Goal: Task Accomplishment & Management: Complete application form

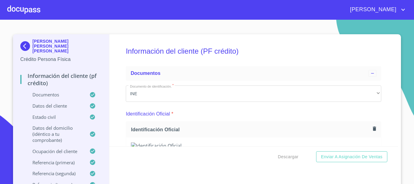
scroll to position [2982, 0]
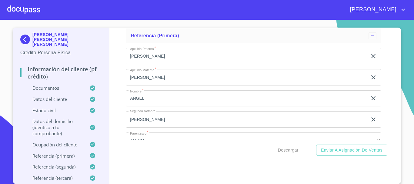
click at [26, 10] on div at bounding box center [23, 9] width 33 height 19
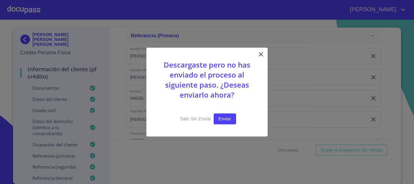
click at [221, 117] on span "Enviar" at bounding box center [224, 119] width 13 height 8
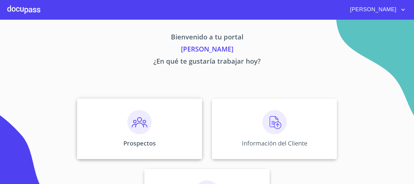
click at [138, 120] on img at bounding box center [139, 122] width 24 height 24
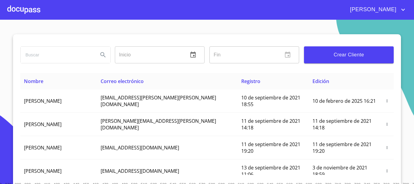
click at [65, 52] on input "search" at bounding box center [57, 55] width 73 height 16
type input "[PERSON_NAME]"
click at [100, 54] on icon "Search" at bounding box center [102, 54] width 7 height 7
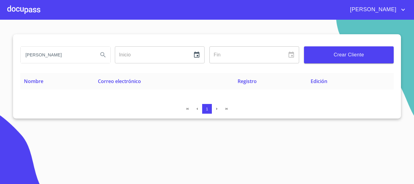
click at [74, 54] on input "[PERSON_NAME]" at bounding box center [57, 55] width 73 height 16
type input "b"
type input "n"
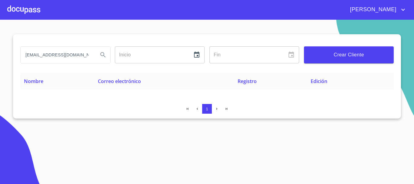
click at [105, 56] on icon "Search" at bounding box center [102, 54] width 7 height 7
click at [76, 55] on input "[EMAIL_ADDRESS][DOMAIN_NAME]" at bounding box center [57, 55] width 73 height 16
click at [65, 55] on input "[EMAIL_ADDRESS][DOMAIN_NAME]" at bounding box center [57, 55] width 73 height 16
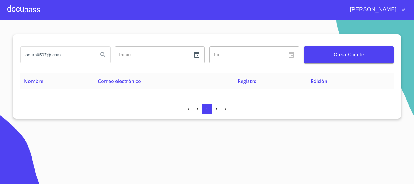
click at [47, 56] on input "onurb0507@.com" at bounding box center [57, 55] width 73 height 16
click at [55, 55] on input "onurb050713@.com" at bounding box center [57, 55] width 73 height 16
type input "[EMAIL_ADDRESS][DOMAIN_NAME]"
click at [105, 58] on icon "Search" at bounding box center [102, 54] width 7 height 7
click at [80, 54] on input "[EMAIL_ADDRESS][DOMAIN_NAME]" at bounding box center [57, 55] width 73 height 16
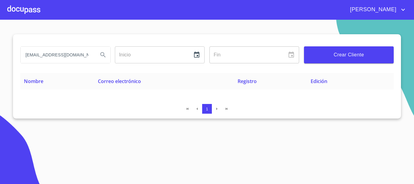
click at [80, 54] on input "[EMAIL_ADDRESS][DOMAIN_NAME]" at bounding box center [57, 55] width 73 height 16
click at [33, 10] on div at bounding box center [23, 9] width 33 height 19
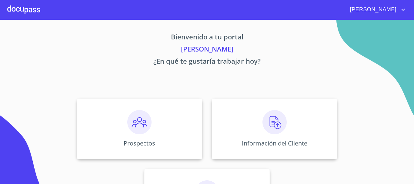
click at [32, 11] on div at bounding box center [23, 9] width 33 height 19
click at [142, 122] on img at bounding box center [139, 122] width 24 height 24
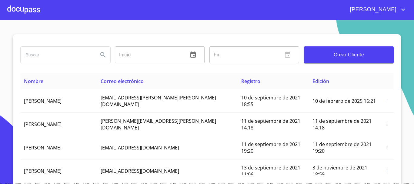
click at [63, 51] on input "search" at bounding box center [57, 55] width 73 height 16
type input "[EMAIL_ADDRESS][DOMAIN_NAME]"
click at [99, 57] on icon "Search" at bounding box center [102, 54] width 7 height 7
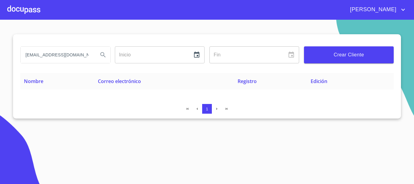
click at [74, 55] on input "[EMAIL_ADDRESS][DOMAIN_NAME]" at bounding box center [57, 55] width 73 height 16
click at [33, 6] on div at bounding box center [23, 9] width 33 height 19
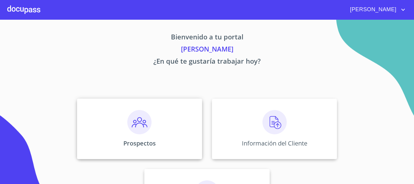
click at [135, 116] on img at bounding box center [139, 122] width 24 height 24
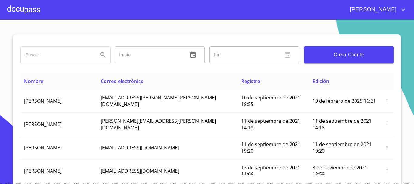
click at [327, 56] on span "Crear Cliente" at bounding box center [349, 55] width 80 height 8
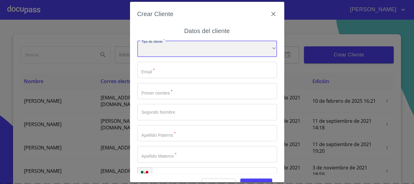
click at [186, 44] on div "​" at bounding box center [207, 49] width 140 height 16
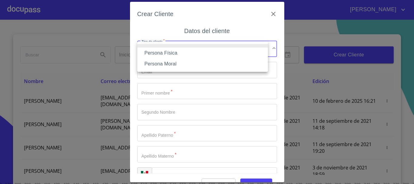
click at [167, 50] on li "Persona Física" at bounding box center [202, 53] width 131 height 11
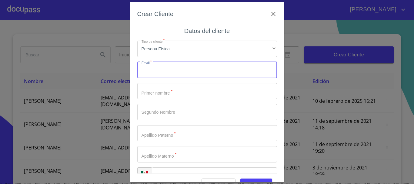
click at [157, 69] on input "Tipo de cliente   *" at bounding box center [207, 70] width 140 height 16
type input "[EMAIL_ADDRESS][DOMAIN_NAME]"
click at [141, 98] on input "Tipo de cliente   *" at bounding box center [207, 91] width 140 height 16
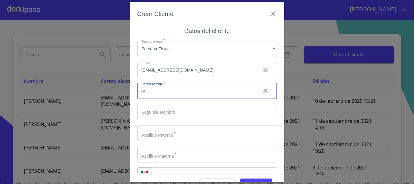
type input "b"
type input "[PERSON_NAME]"
click at [157, 130] on input "Tipo de cliente   *" at bounding box center [207, 133] width 140 height 16
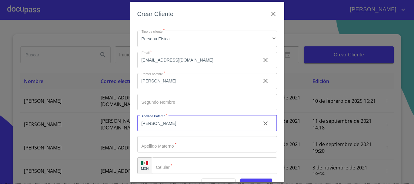
scroll to position [15, 0]
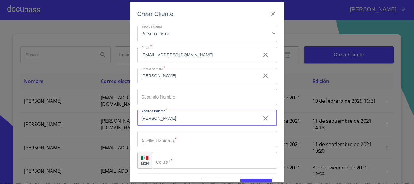
type input "[PERSON_NAME]"
click at [153, 134] on input "Tipo de cliente   *" at bounding box center [207, 139] width 140 height 16
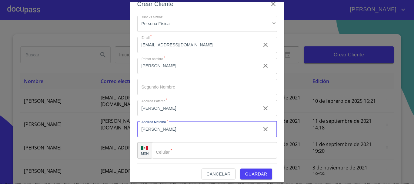
scroll to position [15, 0]
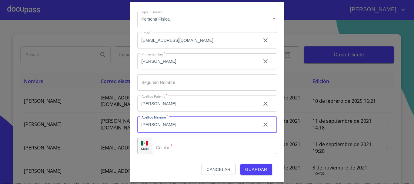
type input "[PERSON_NAME]"
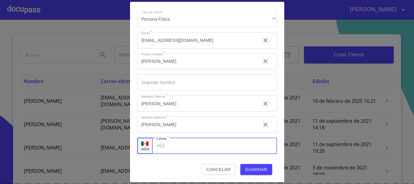
click at [162, 147] on div "+52 ​" at bounding box center [214, 146] width 125 height 16
type input "[PHONE_NUMBER]"
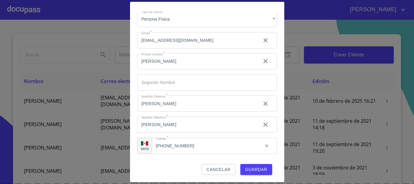
click at [168, 161] on div "Cancelar Guardar" at bounding box center [207, 167] width 140 height 16
click at [253, 165] on button "Guardar" at bounding box center [256, 169] width 32 height 11
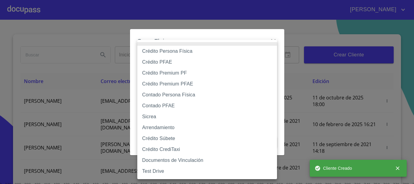
click at [238, 58] on body "[PERSON_NAME] ​ Fin ​ Crear Cliente Nombre Correo electrónico Registro Edición …" at bounding box center [207, 92] width 414 height 184
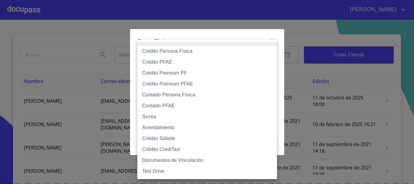
click at [182, 51] on li "Crédito Persona Física" at bounding box center [207, 51] width 140 height 11
type input "6009fb3c7d1714eb8809aa97"
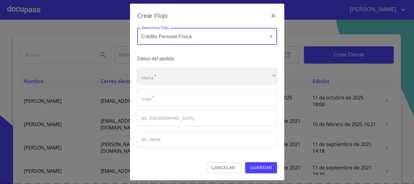
click at [176, 74] on div "​" at bounding box center [207, 76] width 140 height 16
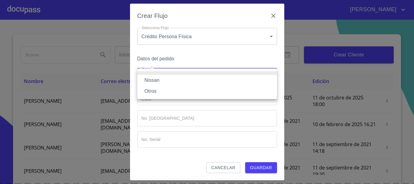
click at [158, 79] on li "Nissan" at bounding box center [207, 80] width 140 height 11
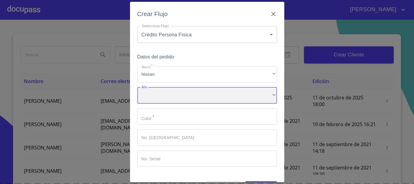
click at [166, 95] on div "​" at bounding box center [207, 95] width 140 height 16
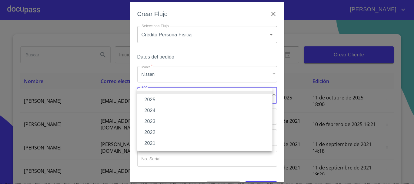
click at [153, 97] on li "2025" at bounding box center [204, 99] width 135 height 11
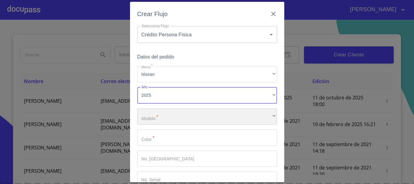
click at [167, 118] on div "​" at bounding box center [207, 116] width 140 height 16
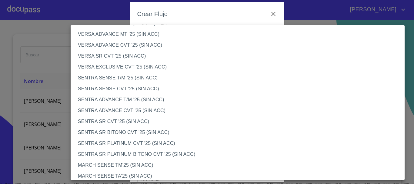
scroll to position [333, 0]
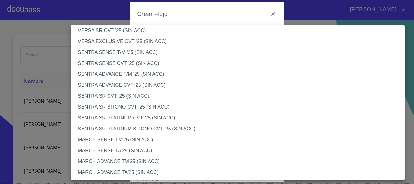
click at [125, 125] on li "SENTRA SR PLATINUM BITONO CVT '25 (SIN ACC)" at bounding box center [240, 128] width 339 height 11
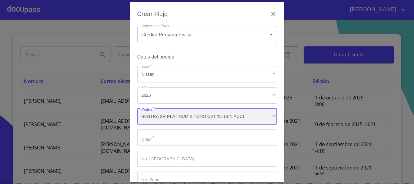
scroll to position [30, 0]
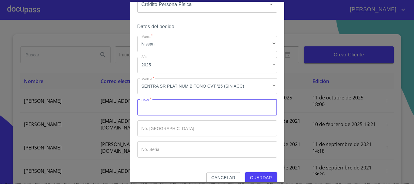
click at [148, 113] on input "Marca   *" at bounding box center [207, 107] width 140 height 16
type input "GRAFENO"
click at [182, 129] on input "Marca   *" at bounding box center [207, 128] width 140 height 16
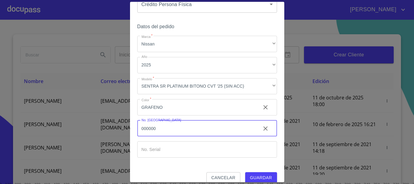
type input "000000"
click at [160, 144] on input "Marca   *" at bounding box center [207, 149] width 140 height 16
type input "000000"
click at [259, 176] on span "Guardar" at bounding box center [261, 178] width 22 height 8
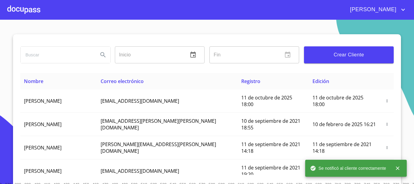
click at [21, 10] on div at bounding box center [23, 9] width 33 height 19
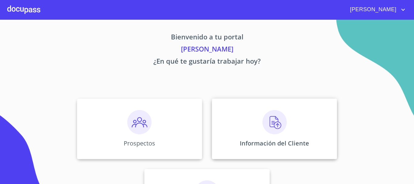
click at [263, 125] on img at bounding box center [274, 122] width 24 height 24
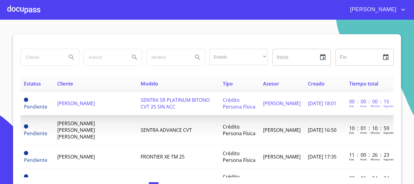
click at [75, 100] on span "[PERSON_NAME]" at bounding box center [76, 103] width 38 height 7
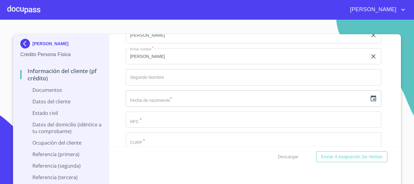
scroll to position [788, 0]
click at [162, 95] on input "text" at bounding box center [247, 98] width 242 height 16
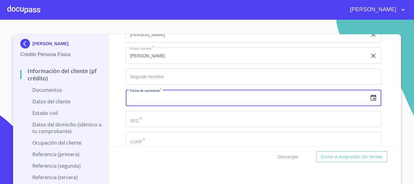
click at [370, 99] on icon "button" at bounding box center [373, 97] width 7 height 7
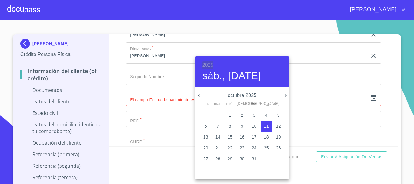
click at [206, 66] on h6 "2025" at bounding box center [207, 65] width 11 height 8
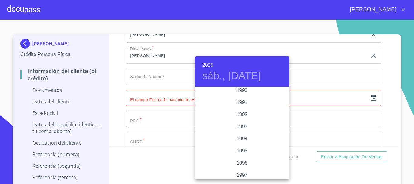
scroll to position [782, 0]
click at [242, 101] on div "1990" at bounding box center [242, 100] width 94 height 12
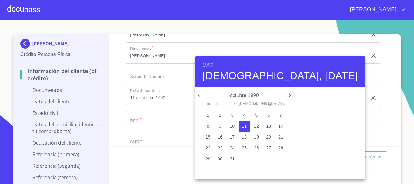
click at [267, 115] on p "6" at bounding box center [268, 115] width 2 height 6
type input "6 de oct. de 1990"
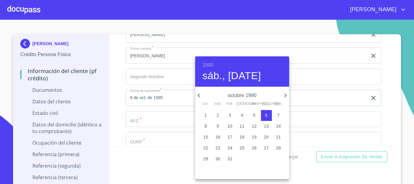
click at [115, 112] on div at bounding box center [207, 92] width 414 height 184
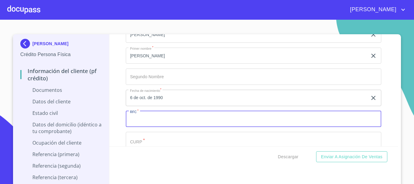
click at [138, 121] on input "Documento de identificación.   *" at bounding box center [253, 119] width 255 height 16
click at [147, 117] on input "CEEB901006" at bounding box center [247, 119] width 242 height 16
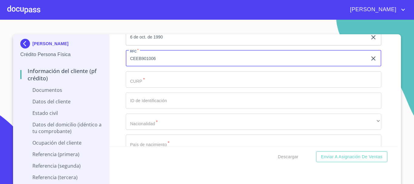
scroll to position [879, 0]
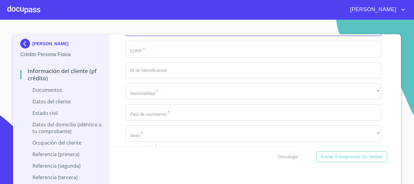
type input "CEEB901006"
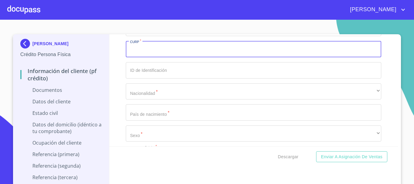
click at [137, 56] on input "Documento de identificación.   *" at bounding box center [253, 49] width 255 height 16
paste input "CEEB901006"
click at [159, 51] on input "CEEB901006" at bounding box center [247, 49] width 242 height 16
type input "CEEB901006HJCBSR09"
click at [158, 64] on input "Documento de identificación.   *" at bounding box center [253, 70] width 255 height 16
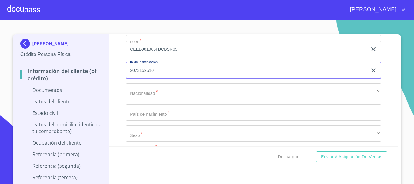
type input "2073152510"
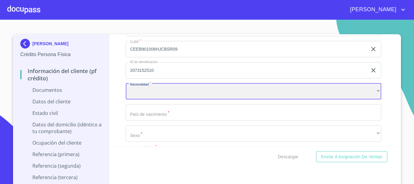
click at [151, 88] on div "​" at bounding box center [253, 91] width 255 height 16
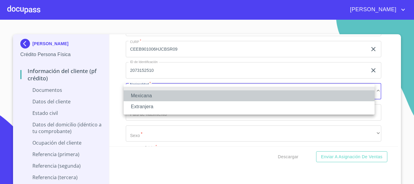
click at [142, 98] on li "Mexicana" at bounding box center [249, 95] width 251 height 11
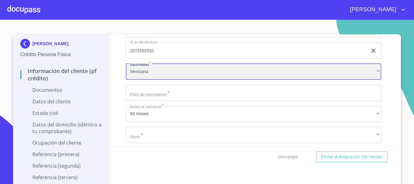
scroll to position [909, 0]
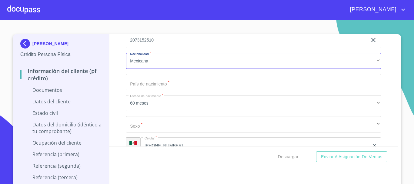
click at [141, 88] on input "Documento de identificación.   *" at bounding box center [253, 82] width 255 height 16
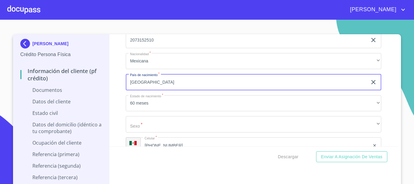
type input "[GEOGRAPHIC_DATA]"
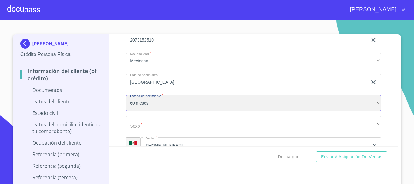
click at [149, 104] on div "60 meses" at bounding box center [253, 103] width 255 height 16
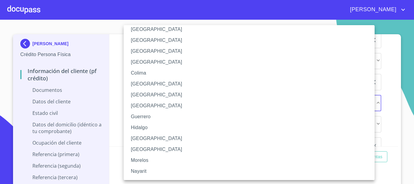
scroll to position [61, 0]
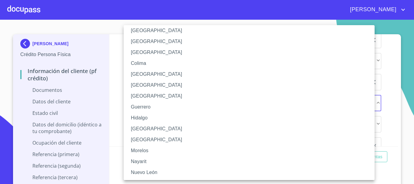
click at [142, 128] on li "[GEOGRAPHIC_DATA]" at bounding box center [251, 128] width 255 height 11
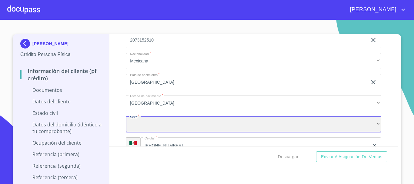
click at [141, 124] on div "​" at bounding box center [253, 124] width 255 height 16
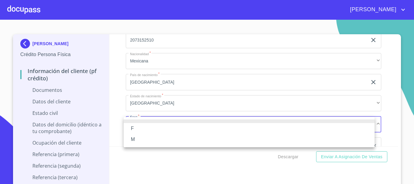
click at [112, 126] on div at bounding box center [207, 92] width 414 height 184
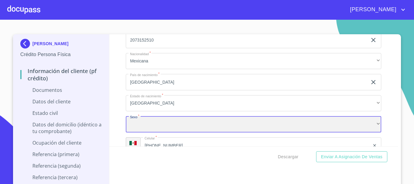
click at [130, 123] on div "​" at bounding box center [253, 124] width 255 height 16
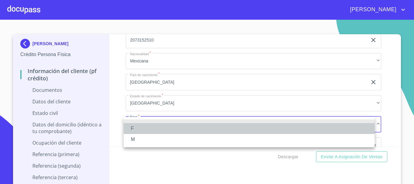
click at [131, 129] on li "F" at bounding box center [249, 128] width 251 height 11
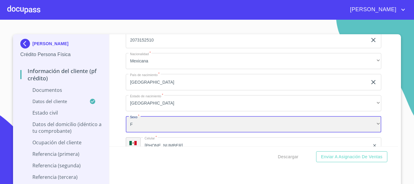
click at [139, 126] on div "F" at bounding box center [253, 124] width 255 height 16
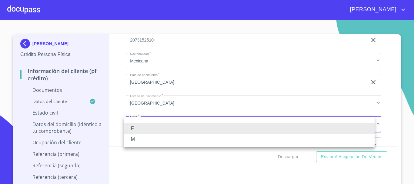
click at [134, 137] on li "M" at bounding box center [249, 139] width 251 height 11
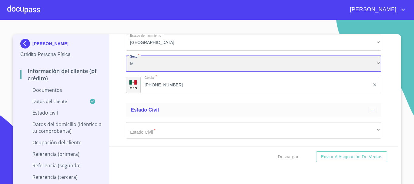
scroll to position [1000, 0]
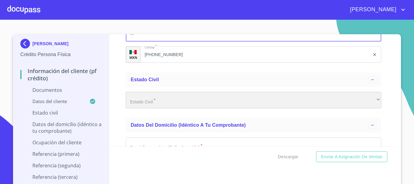
click at [140, 99] on div "​" at bounding box center [253, 100] width 255 height 16
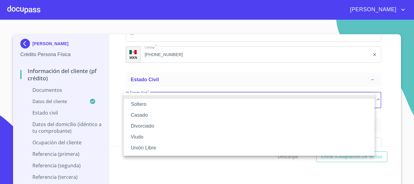
click at [144, 114] on li "Casado" at bounding box center [249, 115] width 251 height 11
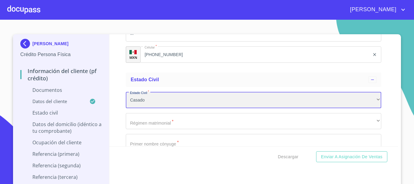
scroll to position [1030, 0]
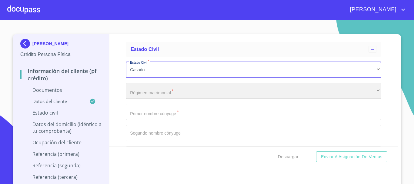
click at [144, 95] on div "​" at bounding box center [253, 91] width 255 height 16
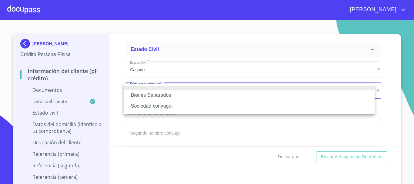
click at [148, 106] on li "Sociedad conyugal" at bounding box center [249, 106] width 251 height 11
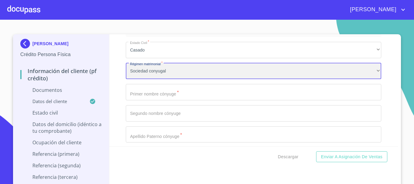
scroll to position [1061, 0]
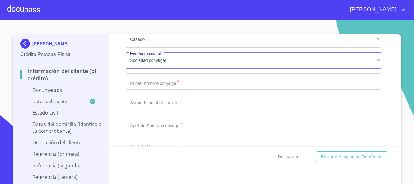
click at [140, 86] on input "Documento de identificación.   *" at bounding box center [253, 81] width 255 height 16
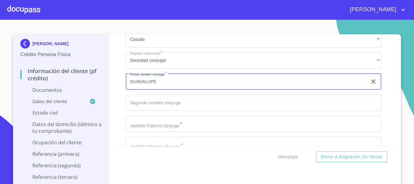
type input "GUADALUPE"
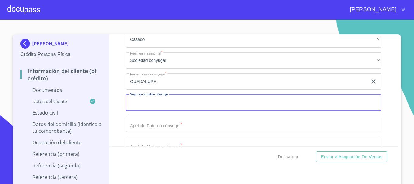
click at [144, 101] on input "Documento de identificación.   *" at bounding box center [253, 103] width 255 height 16
type input "MAGAÑA"
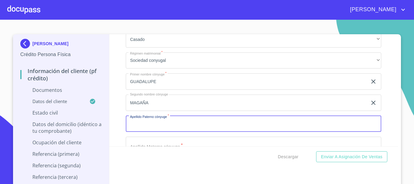
click at [149, 120] on input "Documento de identificación.   *" at bounding box center [253, 124] width 255 height 16
type input "TORRES"
click at [148, 103] on input "MAGAÑA" at bounding box center [247, 103] width 242 height 16
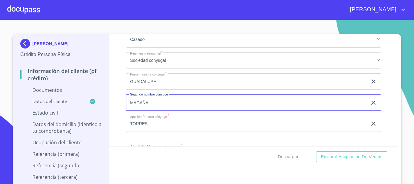
click at [148, 103] on input "MAGAÑA" at bounding box center [247, 103] width 242 height 16
click at [149, 121] on input "TORRES" at bounding box center [247, 124] width 242 height 16
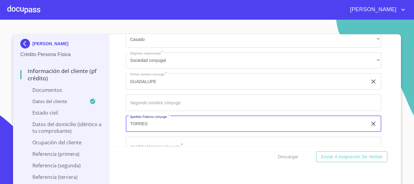
click at [149, 121] on input "TORRES" at bounding box center [247, 124] width 242 height 16
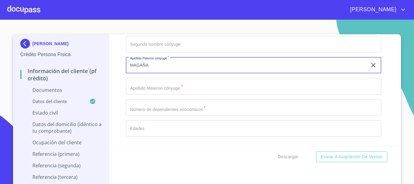
scroll to position [1121, 0]
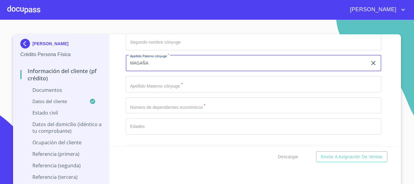
type input "MAGAÑA"
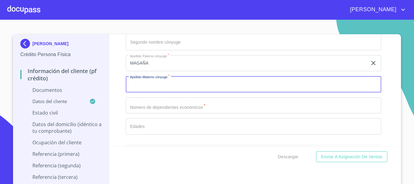
click at [151, 91] on input "Documento de identificación.   *" at bounding box center [253, 84] width 255 height 16
type input "TORRES"
click at [156, 111] on input "Documento de identificación.   *" at bounding box center [253, 105] width 255 height 16
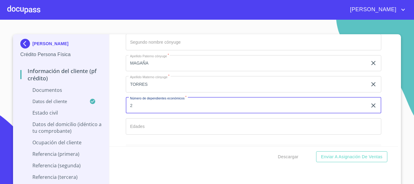
scroll to position [1152, 0]
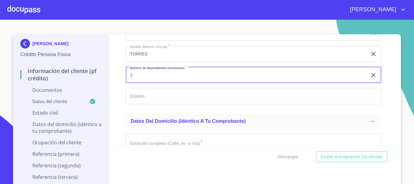
type input "2"
click at [149, 95] on input "Documento de identificación.   *" at bounding box center [253, 96] width 255 height 16
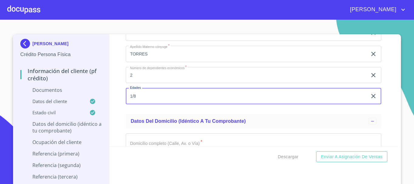
type input "1/8"
click at [116, 115] on div "Información del cliente (PF crédito) Documentos Documento de identificación.   …" at bounding box center [253, 90] width 289 height 112
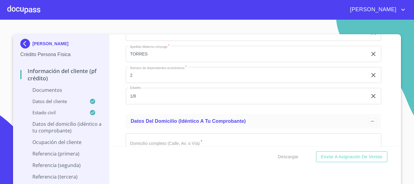
scroll to position [1182, 0]
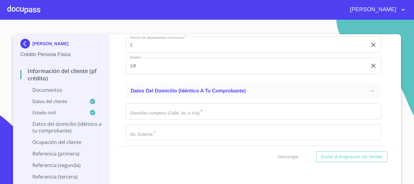
click at [141, 116] on input "Documento de identificación.   *" at bounding box center [253, 111] width 255 height 16
type input "CTO FASCIA"
click at [186, 125] on input "Documento de identificación.   *" at bounding box center [253, 132] width 255 height 16
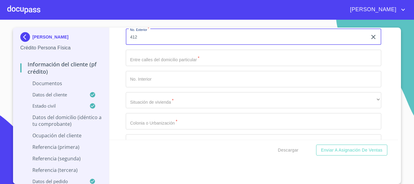
scroll to position [1273, 0]
type input "412"
click at [170, 81] on input "Documento de identificación.   *" at bounding box center [253, 77] width 255 height 16
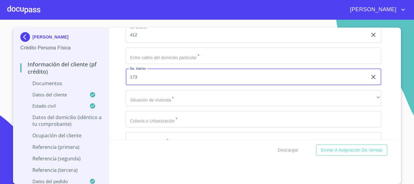
type input "173"
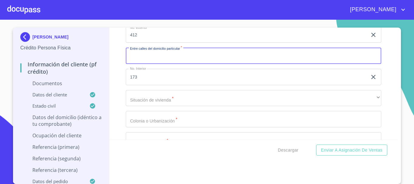
click at [162, 54] on input "Documento de identificación.   *" at bounding box center [253, 56] width 255 height 16
type input "C"
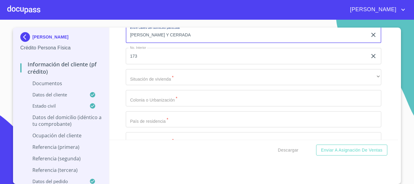
scroll to position [1303, 0]
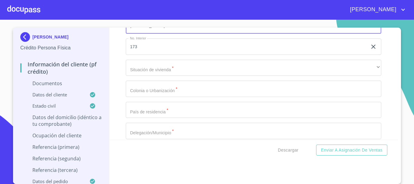
type input "[PERSON_NAME] Y CERRADA"
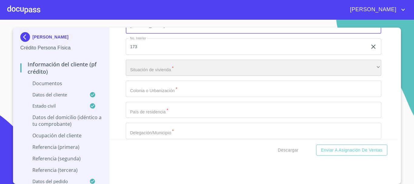
click at [144, 72] on div "​" at bounding box center [253, 68] width 255 height 16
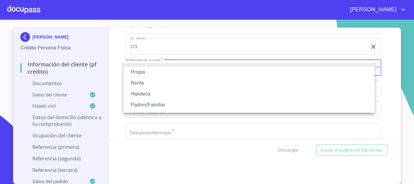
click at [144, 72] on li "Propia" at bounding box center [249, 72] width 251 height 11
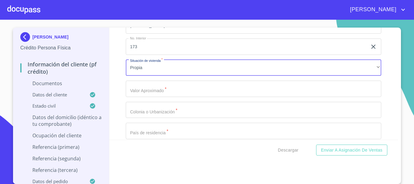
click at [152, 86] on input "Documento de identificación.   *" at bounding box center [253, 89] width 255 height 16
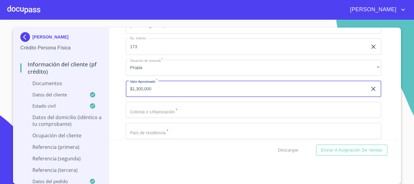
type input "$1,300,000"
click at [118, 94] on div "Información del cliente (PF crédito) Documentos Documento de identificación.   …" at bounding box center [253, 84] width 289 height 112
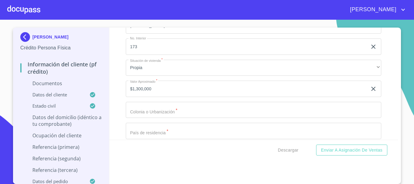
click at [133, 110] on input "Documento de identificación.   *" at bounding box center [253, 110] width 255 height 16
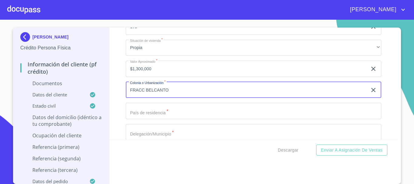
scroll to position [1333, 0]
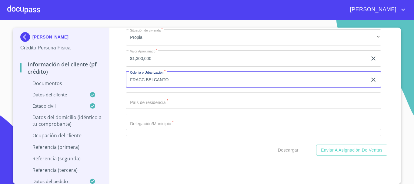
type input "FRACC BELCANTO"
click at [132, 103] on input "Documento de identificación.   *" at bounding box center [253, 100] width 255 height 16
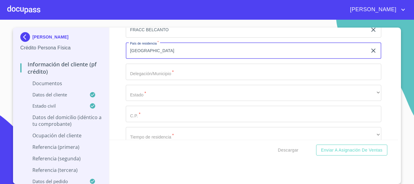
scroll to position [1394, 0]
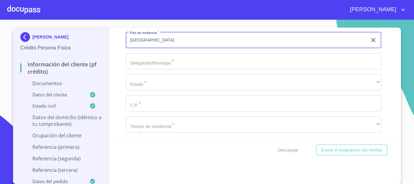
type input "[GEOGRAPHIC_DATA]"
click at [138, 68] on input "Documento de identificación.   *" at bounding box center [253, 61] width 255 height 16
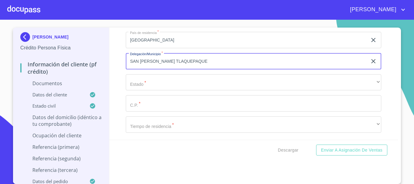
type input "SAN [PERSON_NAME] TLAQUEPAQUE"
click at [119, 87] on div "Información del cliente (PF crédito) Documentos Documento de identificación.   …" at bounding box center [253, 84] width 289 height 112
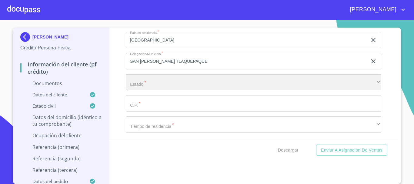
click at [132, 85] on div "​" at bounding box center [253, 82] width 255 height 16
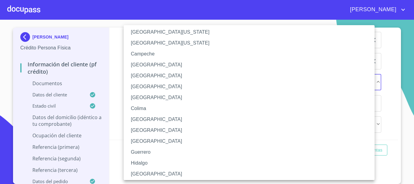
scroll to position [30, 0]
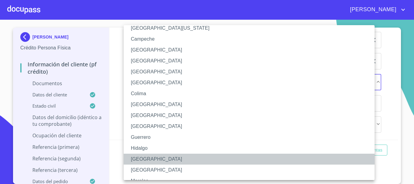
click at [141, 157] on li "[GEOGRAPHIC_DATA]" at bounding box center [251, 159] width 255 height 11
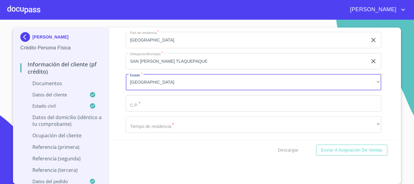
click at [134, 105] on input "Documento de identificación.   *" at bounding box center [253, 103] width 255 height 16
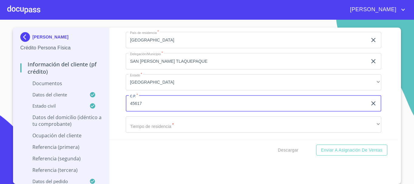
type input "45617"
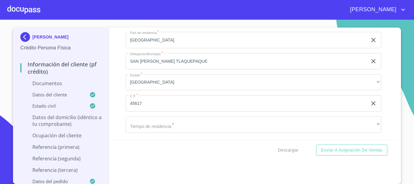
click at [122, 111] on div "Información del cliente (PF crédito) Documentos Documento de identificación.   …" at bounding box center [253, 84] width 289 height 112
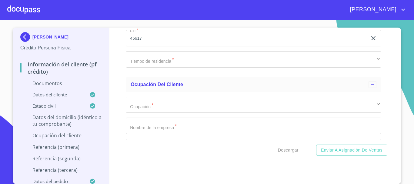
scroll to position [1424, 0]
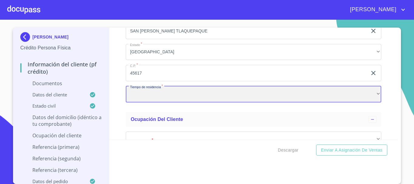
click at [130, 97] on div "​" at bounding box center [253, 94] width 255 height 16
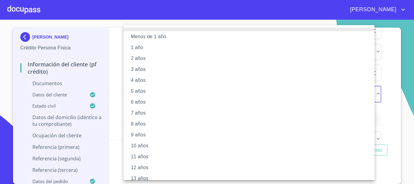
click at [144, 121] on li "8 años" at bounding box center [251, 123] width 255 height 11
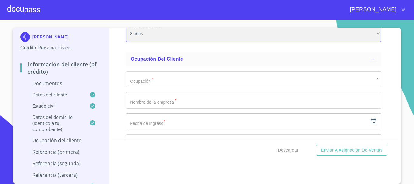
scroll to position [1485, 0]
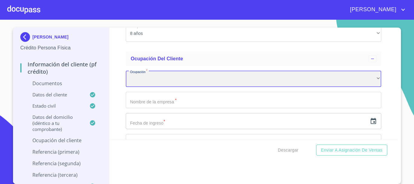
click at [133, 83] on div "​" at bounding box center [253, 79] width 255 height 16
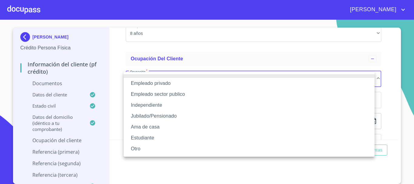
click at [133, 83] on li "Empleado privado" at bounding box center [249, 83] width 251 height 11
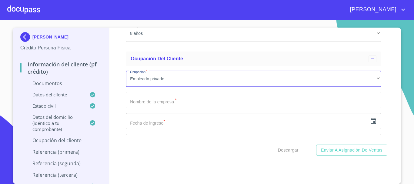
click at [138, 99] on input "Documento de identificación.   *" at bounding box center [253, 100] width 255 height 16
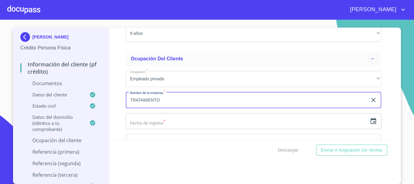
click at [148, 98] on input "TRATAMIENTO" at bounding box center [247, 100] width 242 height 16
click at [164, 103] on input "TRATAMIENTO" at bounding box center [247, 100] width 242 height 16
type input "TRATAMIENTO DE AGUA SYPYSA"
click at [371, 119] on icon "button" at bounding box center [373, 121] width 5 height 6
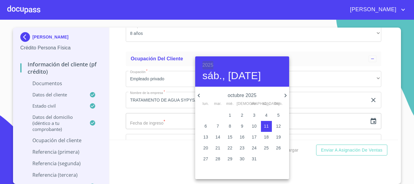
click at [209, 62] on h6 "2025" at bounding box center [207, 65] width 11 height 8
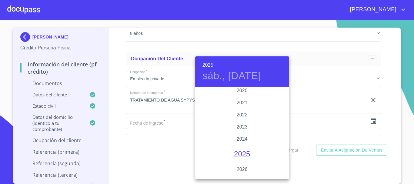
scroll to position [1146, 0]
click at [239, 109] on div "2021" at bounding box center [242, 112] width 94 height 12
type input "11 de oct. de 2021"
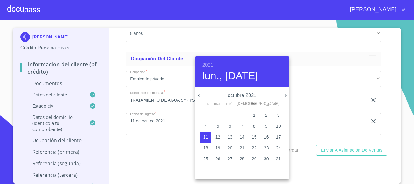
click at [121, 121] on div at bounding box center [207, 92] width 414 height 184
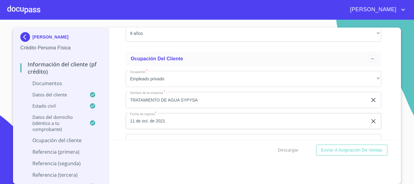
scroll to position [1515, 0]
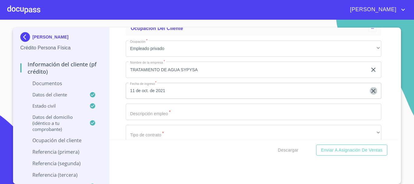
click at [370, 92] on icon "button" at bounding box center [373, 90] width 7 height 7
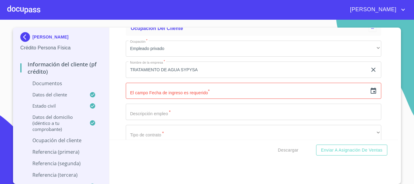
click at [370, 92] on div "​" at bounding box center [253, 91] width 255 height 16
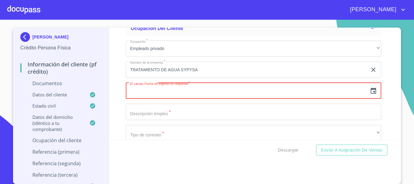
click at [371, 92] on icon "button" at bounding box center [373, 91] width 5 height 6
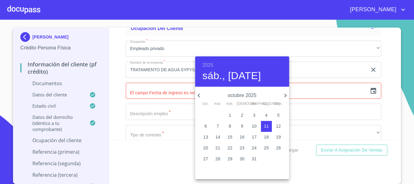
click at [210, 63] on h6 "2025" at bounding box center [207, 65] width 11 height 8
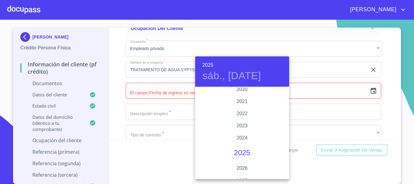
scroll to position [1146, 0]
click at [238, 109] on div "2021" at bounding box center [242, 112] width 94 height 12
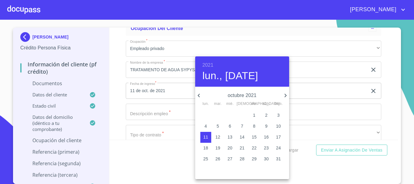
click at [252, 112] on button "1" at bounding box center [254, 115] width 11 height 11
type input "1 de oct. de 2021"
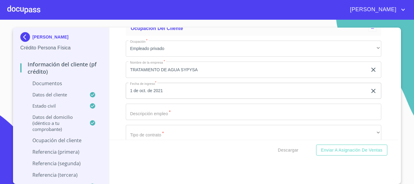
click at [109, 107] on div "Información del cliente (PF crédito) Documentos Documento de identificación.   …" at bounding box center [253, 84] width 289 height 112
click at [163, 108] on input "Documento de identificación.   *" at bounding box center [253, 112] width 255 height 16
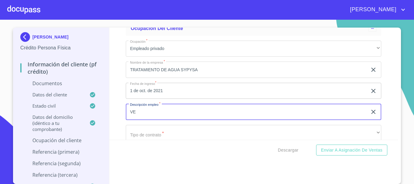
type input "V"
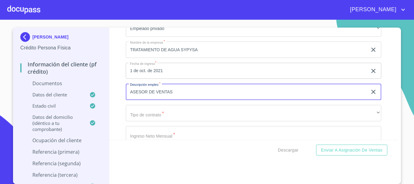
scroll to position [1546, 0]
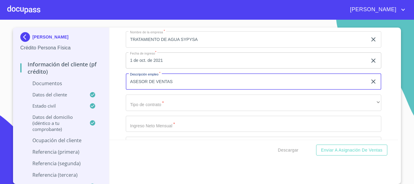
type input "ASESOR DE VENTAS"
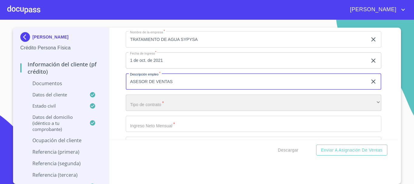
click at [168, 98] on div "​" at bounding box center [253, 103] width 255 height 16
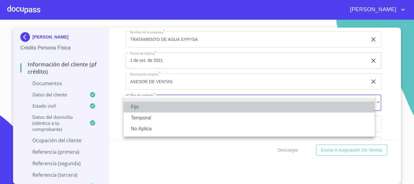
drag, startPoint x: 146, startPoint y: 105, endPoint x: 160, endPoint y: 104, distance: 14.6
click at [145, 106] on li "Fijo" at bounding box center [249, 107] width 251 height 11
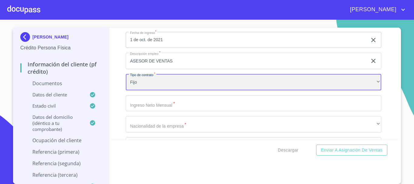
scroll to position [1576, 0]
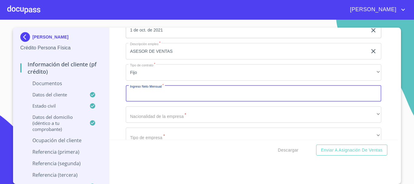
click at [145, 95] on input "Documento de identificación.   *" at bounding box center [253, 93] width 255 height 16
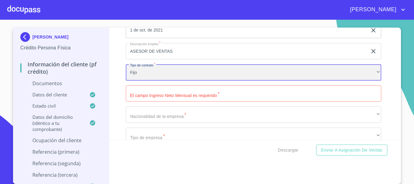
click at [149, 75] on div "Fijo" at bounding box center [253, 72] width 255 height 16
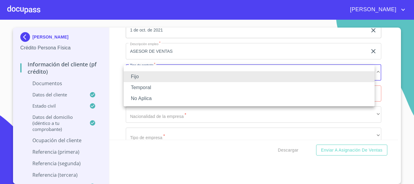
click at [149, 75] on li "Fijo" at bounding box center [249, 76] width 251 height 11
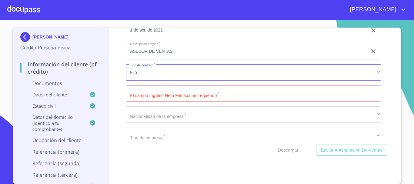
click at [145, 94] on input "Documento de identificación.   *" at bounding box center [253, 93] width 255 height 16
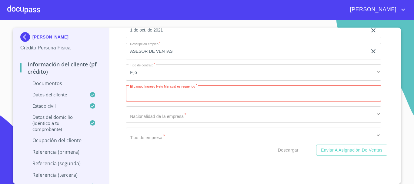
click at [117, 98] on div "Información del cliente (PF crédito) Documentos Documento de identificación.   …" at bounding box center [253, 84] width 289 height 112
click at [132, 97] on input "Documento de identificación.   *" at bounding box center [253, 93] width 255 height 16
type input "10000"
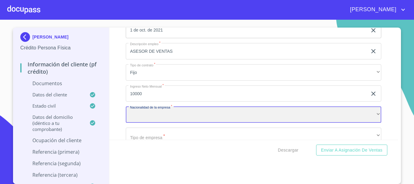
click at [136, 118] on div "​" at bounding box center [253, 114] width 255 height 16
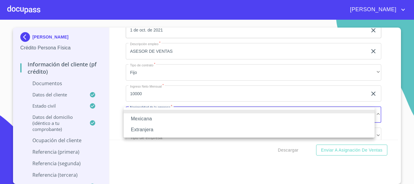
click at [136, 118] on li "Mexicana" at bounding box center [249, 118] width 251 height 11
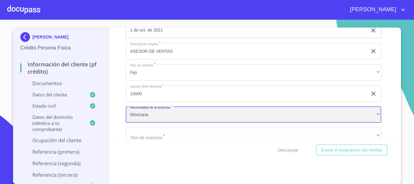
scroll to position [1606, 0]
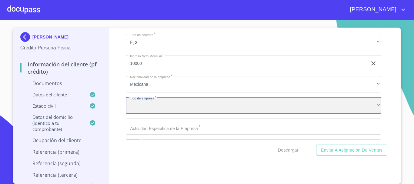
click at [141, 102] on div "​" at bounding box center [253, 105] width 255 height 16
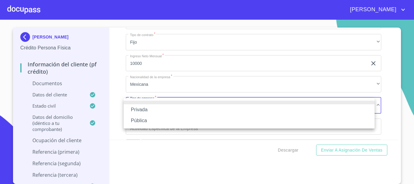
click at [141, 107] on li "Privada" at bounding box center [249, 109] width 251 height 11
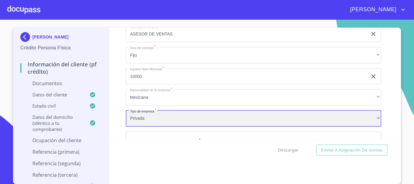
scroll to position [1636, 0]
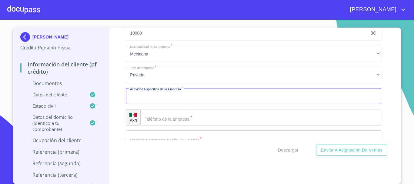
click at [152, 95] on input "Documento de identificación.   *" at bounding box center [253, 96] width 255 height 16
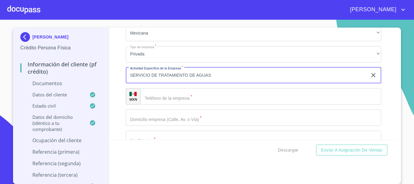
scroll to position [1667, 0]
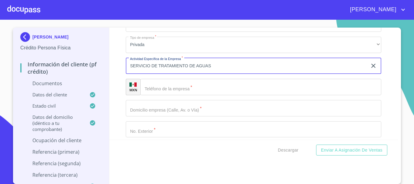
type input "SERVICIO DE TRATAMIENTO DE AGUAS"
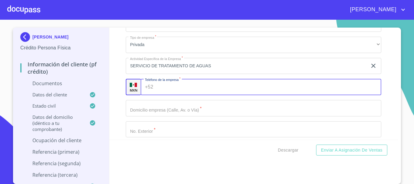
click at [151, 92] on div "+52 ​" at bounding box center [261, 87] width 241 height 16
type input "[PHONE_NUMBER]"
click at [114, 100] on div "Información del cliente (PF crédito) Documentos Documento de identificación.   …" at bounding box center [253, 84] width 289 height 112
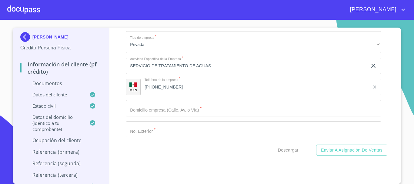
click at [135, 111] on input "Documento de identificación.   *" at bounding box center [253, 108] width 255 height 16
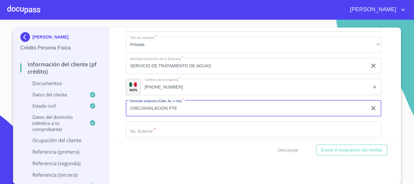
scroll to position [1697, 0]
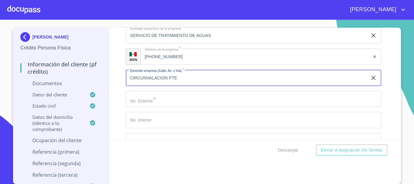
type input "CIRCUNVALACION PTE"
click at [136, 107] on input "Documento de identificación.   *" at bounding box center [253, 99] width 255 height 16
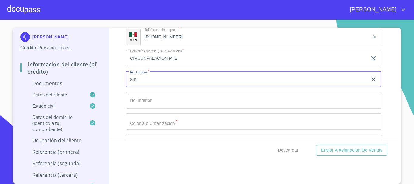
scroll to position [1727, 0]
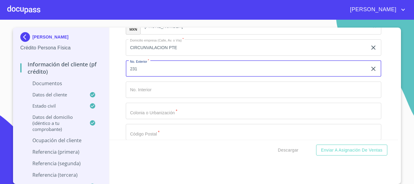
type input "231"
click at [133, 93] on input "Documento de identificación.   *" at bounding box center [253, 90] width 255 height 16
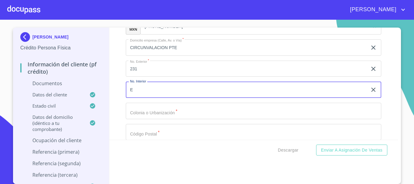
type input "E"
click at [138, 115] on input "Documento de identificación.   *" at bounding box center [253, 111] width 255 height 16
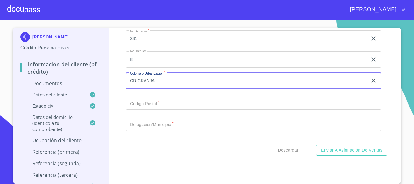
type input "CD GRANJA"
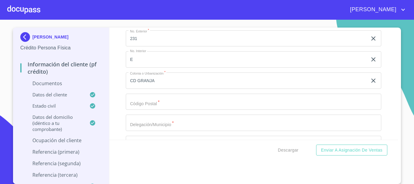
click at [153, 92] on div "Ocupación   * Empleado privado ​ Nombre de la empresa   * TRATAMIENTO DE AGUA S…" at bounding box center [253, 17] width 255 height 448
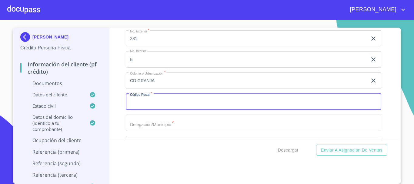
click at [148, 98] on input "Documento de identificación.   *" at bounding box center [253, 102] width 255 height 16
type input "45010"
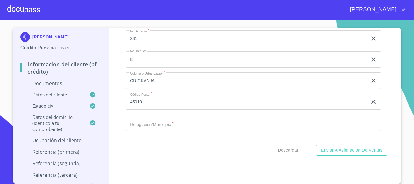
click at [122, 119] on div "Información del cliente (PF crédito) Documentos Documento de identificación.   …" at bounding box center [253, 84] width 289 height 112
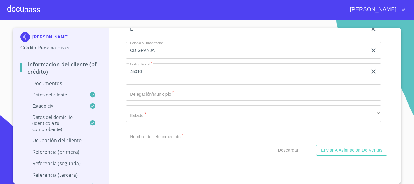
click at [131, 93] on input "Documento de identificación.   *" at bounding box center [253, 92] width 255 height 16
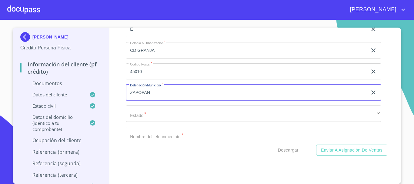
scroll to position [1818, 0]
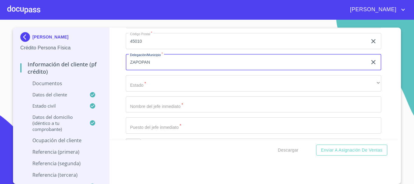
type input "ZAPOPAN"
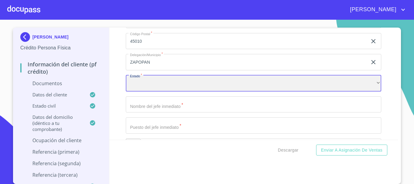
click at [146, 87] on div "​" at bounding box center [253, 83] width 255 height 16
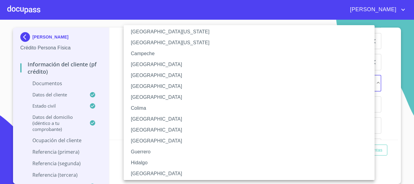
scroll to position [30, 0]
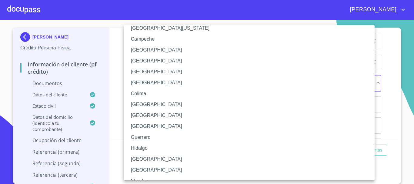
click at [140, 153] on li "Hidalgo" at bounding box center [251, 148] width 255 height 11
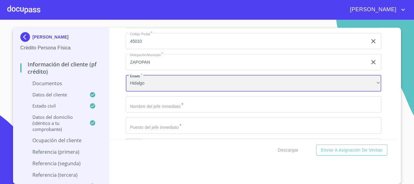
click at [138, 84] on div "Hidalgo" at bounding box center [253, 83] width 255 height 16
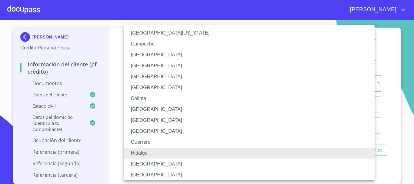
scroll to position [34, 0]
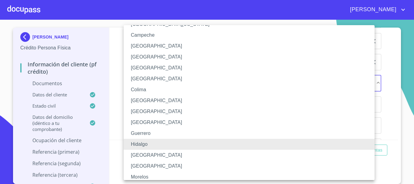
click at [140, 152] on li "[GEOGRAPHIC_DATA]" at bounding box center [251, 155] width 255 height 11
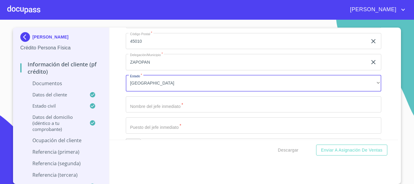
click at [136, 104] on input "Documento de identificación.   *" at bounding box center [253, 104] width 255 height 16
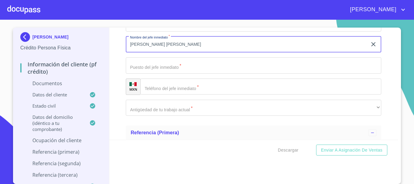
scroll to position [1879, 0]
type input "[PERSON_NAME] [PERSON_NAME]"
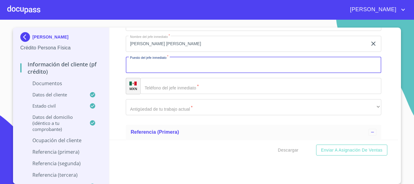
click at [152, 72] on input "Documento de identificación.   *" at bounding box center [253, 65] width 255 height 16
type input "GERENTE COMERCIAL"
click at [147, 85] on div "​" at bounding box center [260, 86] width 241 height 16
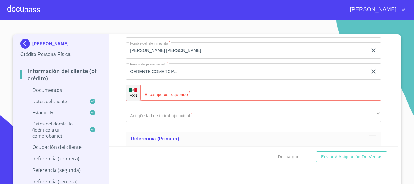
click at [157, 91] on input "Documento de identificación.   *" at bounding box center [260, 93] width 241 height 16
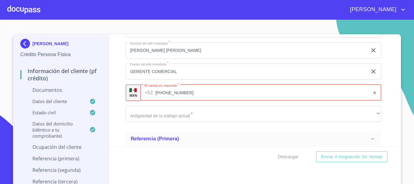
type input "[PHONE_NUMBER]"
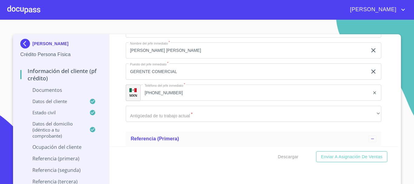
click at [114, 91] on div "Información del cliente (PF crédito) Documentos Documento de identificación.   …" at bounding box center [253, 90] width 289 height 112
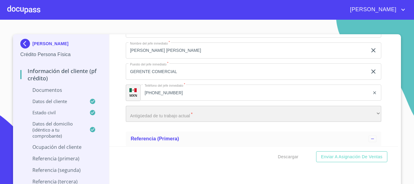
click at [140, 111] on div "​" at bounding box center [253, 114] width 255 height 16
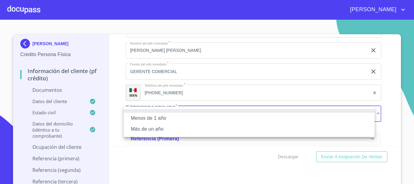
click at [145, 127] on li "Más de un año" at bounding box center [249, 129] width 251 height 11
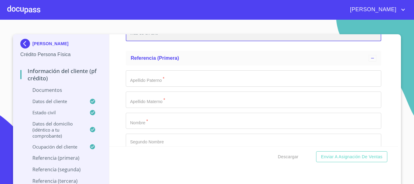
scroll to position [1970, 0]
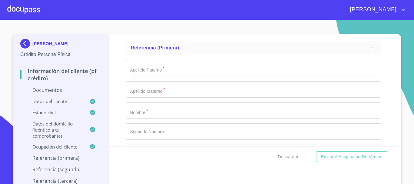
click at [131, 65] on input "Documento de identificación.   *" at bounding box center [253, 68] width 255 height 16
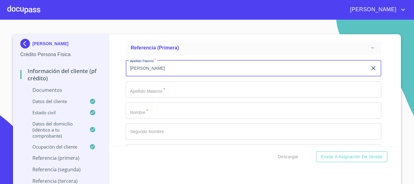
type input "[PERSON_NAME]"
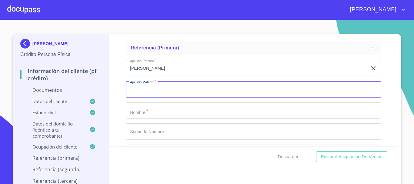
click at [140, 82] on input "Documento de identificación.   *" at bounding box center [253, 89] width 255 height 16
type input "[PERSON_NAME]"
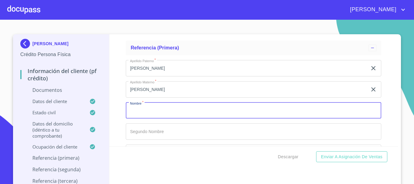
click at [138, 109] on input "Documento de identificación.   *" at bounding box center [253, 110] width 255 height 16
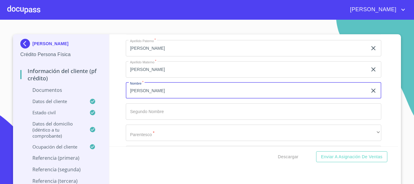
scroll to position [2000, 0]
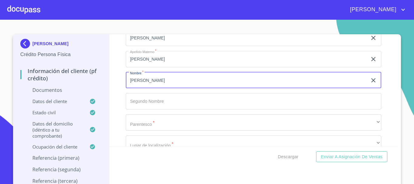
type input "[PERSON_NAME]"
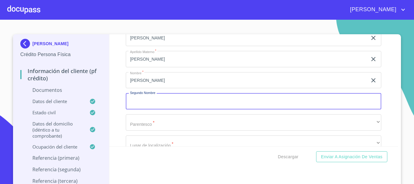
click at [137, 105] on input "Documento de identificación.   *" at bounding box center [253, 101] width 255 height 16
type input "[PERSON_NAME]"
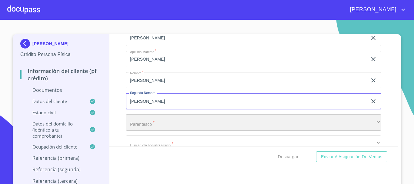
click at [144, 117] on div "​" at bounding box center [253, 122] width 255 height 16
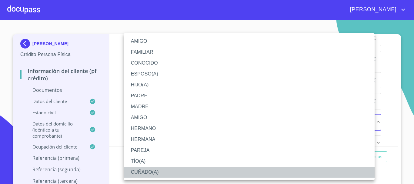
click at [151, 170] on li "CUÑADO(A)" at bounding box center [249, 172] width 251 height 11
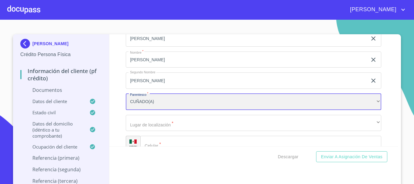
scroll to position [2030, 0]
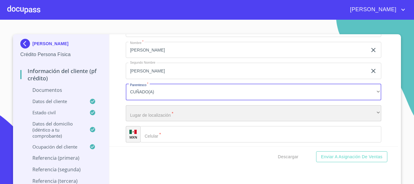
click at [132, 115] on div "​" at bounding box center [253, 113] width 255 height 16
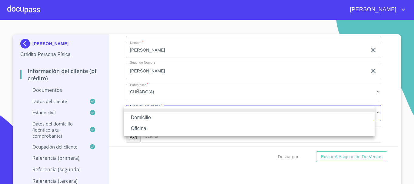
click at [132, 115] on li "Domicilio" at bounding box center [249, 117] width 251 height 11
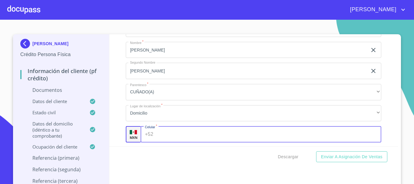
click at [161, 134] on input "Documento de identificación.   *" at bounding box center [269, 134] width 226 height 16
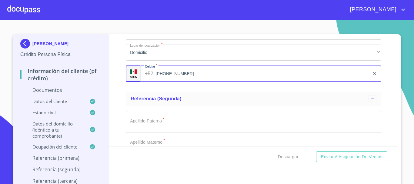
scroll to position [2121, 0]
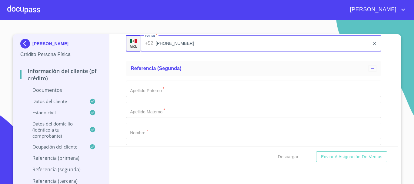
type input "[PHONE_NUMBER]"
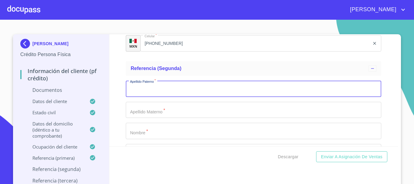
click at [134, 91] on input "Documento de identificación.   *" at bounding box center [253, 89] width 255 height 16
type input "[PERSON_NAME]"
click at [134, 112] on input "Documento de identificación.   *" at bounding box center [253, 110] width 255 height 16
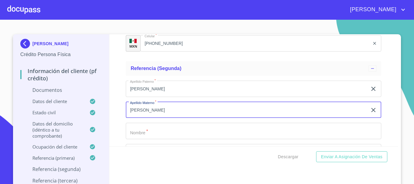
scroll to position [2152, 0]
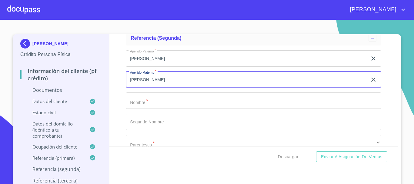
type input "[PERSON_NAME]"
click at [142, 106] on input "Documento de identificación.   *" at bounding box center [253, 100] width 255 height 16
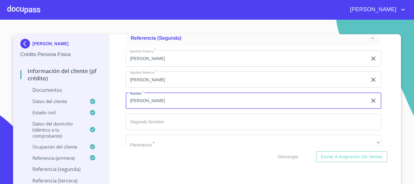
type input "[PERSON_NAME]"
click at [152, 122] on input "Documento de identificación.   *" at bounding box center [253, 122] width 255 height 16
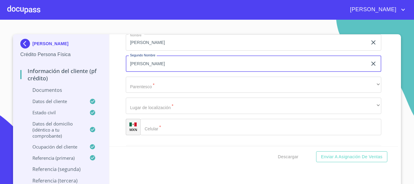
scroll to position [2212, 0]
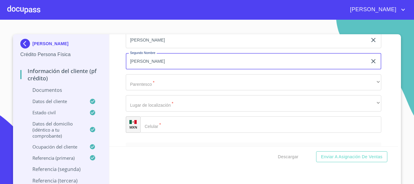
type input "[PERSON_NAME]"
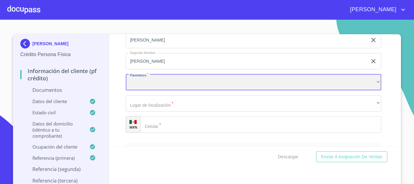
click at [137, 82] on div "​" at bounding box center [253, 82] width 255 height 16
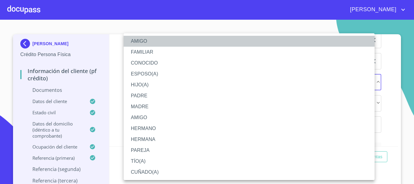
click at [136, 42] on li "AMIGO" at bounding box center [249, 41] width 251 height 11
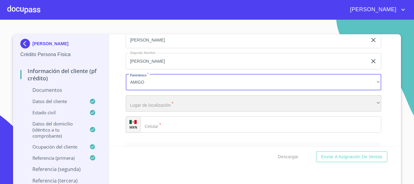
click at [136, 104] on div "​" at bounding box center [253, 103] width 255 height 16
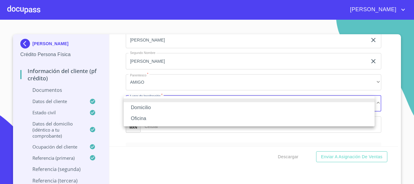
click at [136, 104] on li "Domicilio" at bounding box center [249, 107] width 251 height 11
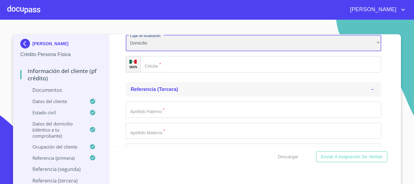
scroll to position [2273, 0]
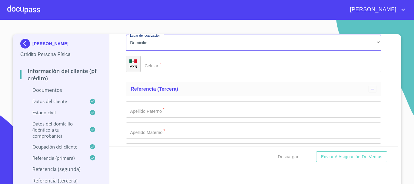
click at [153, 63] on div "​" at bounding box center [260, 64] width 241 height 16
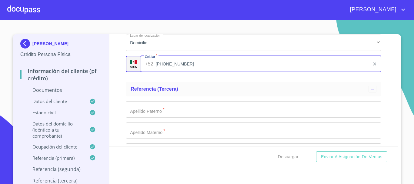
type input "[PHONE_NUMBER]"
click at [121, 85] on div "Información del cliente (PF crédito) Documentos Documento de identificación.   …" at bounding box center [253, 90] width 289 height 112
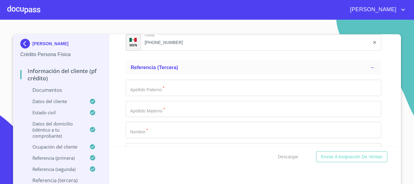
scroll to position [2303, 0]
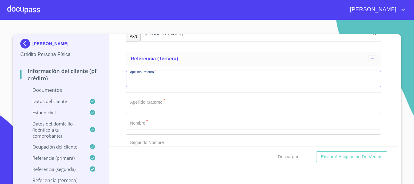
click at [126, 83] on input "Documento de identificación.   *" at bounding box center [253, 79] width 255 height 16
type input "MAGAÑA"
click at [132, 102] on input "Documento de identificación.   *" at bounding box center [253, 100] width 255 height 16
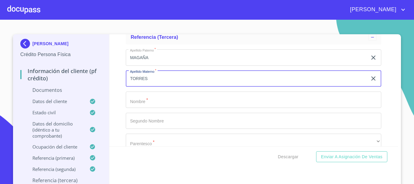
scroll to position [2333, 0]
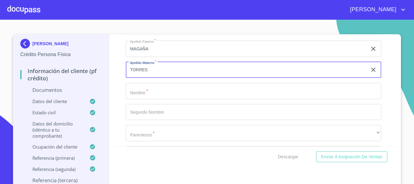
type input "TORRES"
click at [128, 94] on input "Documento de identificación.   *" at bounding box center [253, 91] width 255 height 16
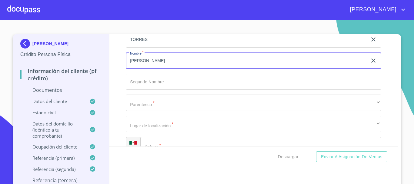
type input "[PERSON_NAME]"
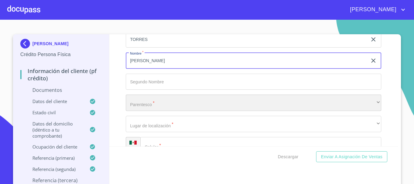
click at [135, 101] on div "​" at bounding box center [253, 103] width 255 height 16
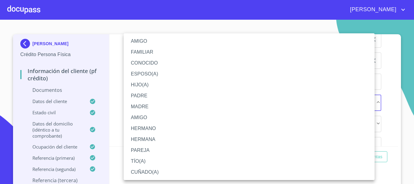
click at [143, 169] on li "CUÑADO(A)" at bounding box center [249, 172] width 251 height 11
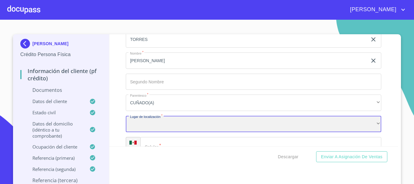
click at [169, 124] on div "​" at bounding box center [253, 124] width 255 height 16
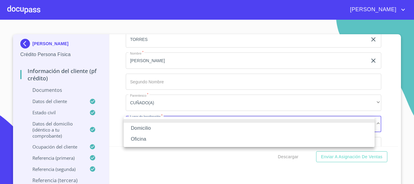
click at [141, 122] on li at bounding box center [249, 121] width 251 height 4
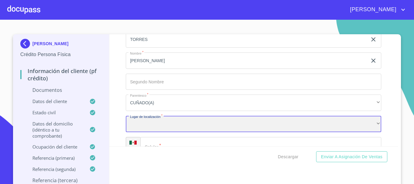
click at [150, 121] on div "​" at bounding box center [253, 124] width 255 height 16
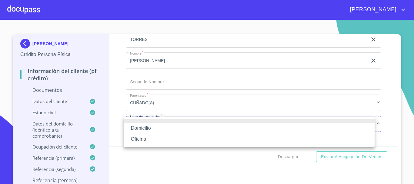
click at [142, 125] on li "Domicilio" at bounding box center [249, 128] width 251 height 11
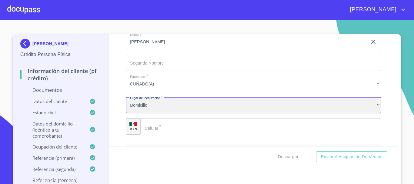
scroll to position [2424, 0]
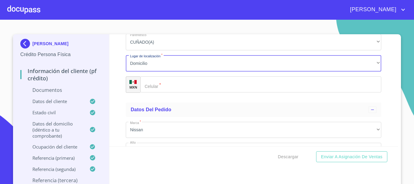
click at [160, 88] on input "Documento de identificación.   *" at bounding box center [260, 84] width 241 height 16
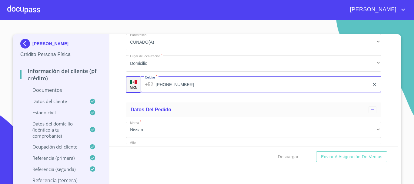
type input "[PHONE_NUMBER]"
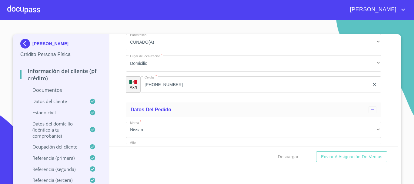
click at [116, 96] on div "Información del cliente (PF crédito) Documentos Documento de identificación.   …" at bounding box center [253, 90] width 289 height 112
click at [112, 87] on div "Información del cliente (PF crédito) Documentos Documento de identificación.   …" at bounding box center [253, 90] width 289 height 112
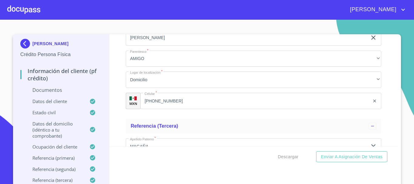
scroll to position [2235, 0]
click at [398, 34] on section "[PERSON_NAME] Crédito Persona Física Información del cliente (PF crédito) Docum…" at bounding box center [207, 102] width 414 height 164
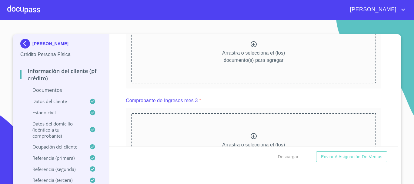
scroll to position [430, 0]
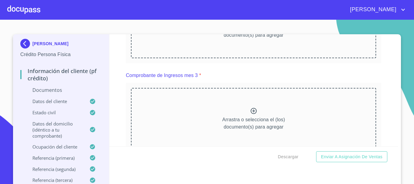
click at [111, 77] on div "Información del cliente (PF crédito) Documentos Documento de identificación.   …" at bounding box center [253, 90] width 289 height 112
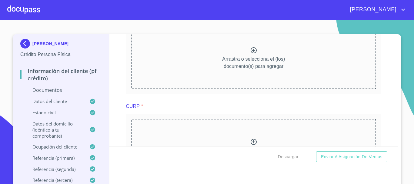
scroll to position [461, 0]
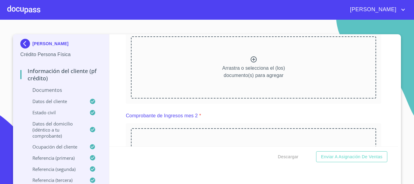
click at [118, 90] on div "Información del cliente (PF crédito) Documentos Documento de identificación.   …" at bounding box center [253, 90] width 289 height 112
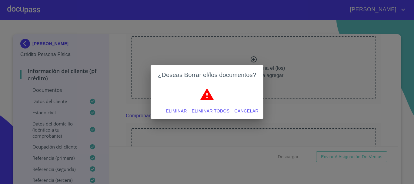
click at [174, 110] on span "Eliminar" at bounding box center [176, 111] width 21 height 8
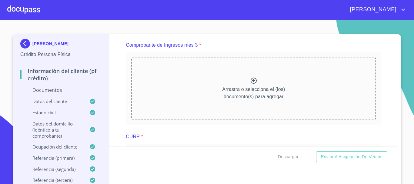
click at [114, 83] on div "Información del cliente (PF crédito) Documentos Documento de identificación.   …" at bounding box center [253, 90] width 289 height 112
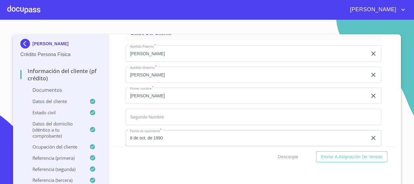
scroll to position [794, 0]
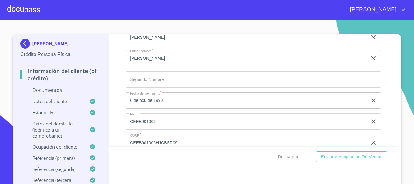
click at [115, 114] on div "Información del cliente (PF crédito) Documentos Documento de identificación.   …" at bounding box center [253, 90] width 289 height 112
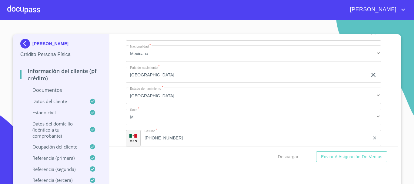
scroll to position [915, 0]
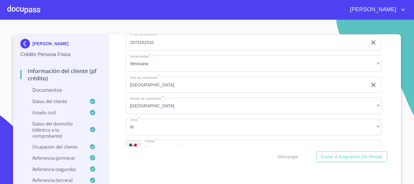
drag, startPoint x: 372, startPoint y: 0, endPoint x: 255, endPoint y: 26, distance: 119.5
click at [255, 26] on section "[PERSON_NAME] Crédito Persona Física Información del cliente (PF crédito) Docum…" at bounding box center [207, 102] width 414 height 164
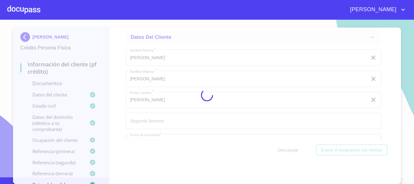
scroll to position [0, 0]
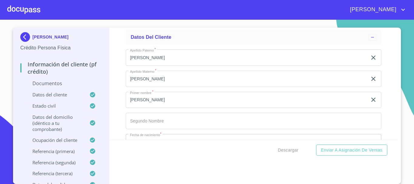
click at [118, 104] on div "Información del cliente (PF crédito) Documentos Documento de identificación.   …" at bounding box center [253, 84] width 289 height 112
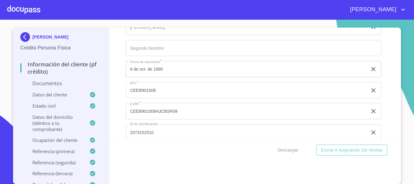
click at [121, 95] on div "Información del cliente (PF crédito) Documentos Documento de identificación.   …" at bounding box center [253, 84] width 289 height 112
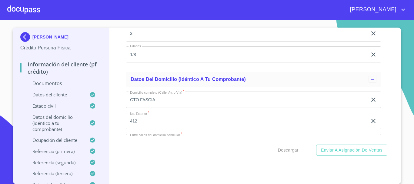
scroll to position [1673, 0]
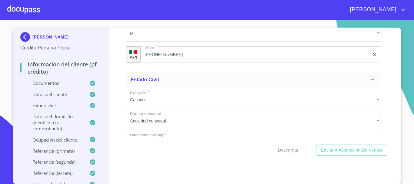
click at [118, 95] on div "Información del cliente (PF crédito) Documentos Documento de identificación.   …" at bounding box center [253, 84] width 289 height 112
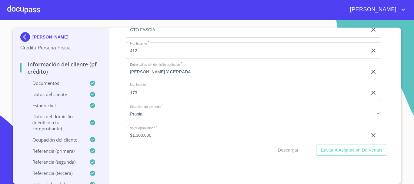
scroll to position [1946, 0]
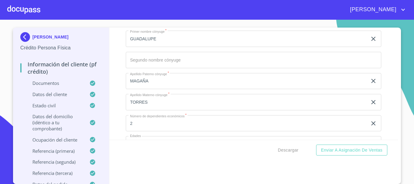
click at [121, 78] on div "Información del cliente (PF crédito) Documentos Documento de identificación.   …" at bounding box center [253, 84] width 289 height 112
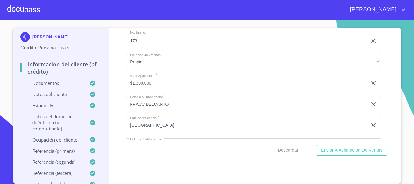
scroll to position [2188, 0]
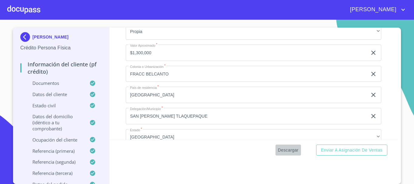
click at [292, 149] on span "Descargar" at bounding box center [288, 150] width 21 height 8
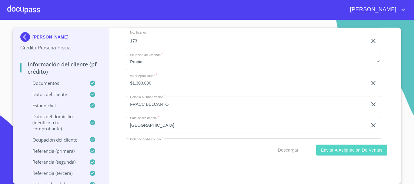
click at [336, 149] on span "Enviar a Asignación de Ventas" at bounding box center [352, 150] width 62 height 8
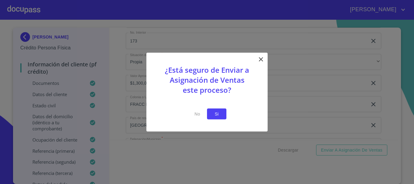
click at [220, 118] on button "Si" at bounding box center [216, 113] width 19 height 11
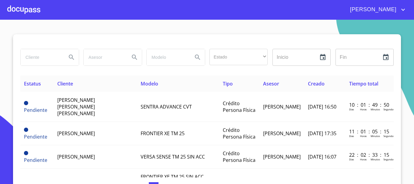
click at [31, 9] on div at bounding box center [23, 9] width 33 height 19
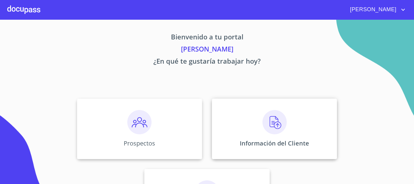
click at [264, 121] on img at bounding box center [274, 122] width 24 height 24
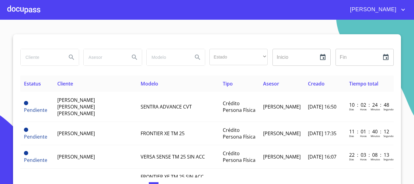
click at [53, 58] on input "search" at bounding box center [41, 57] width 41 height 16
type input "[PERSON_NAME]"
click at [68, 59] on icon "Search" at bounding box center [71, 57] width 7 height 7
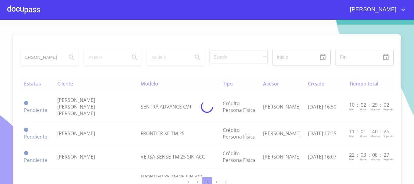
scroll to position [0, 0]
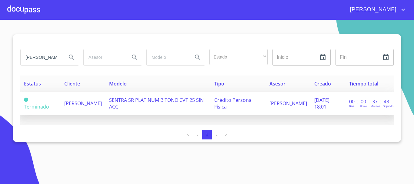
click at [79, 100] on span "[PERSON_NAME]" at bounding box center [83, 103] width 38 height 7
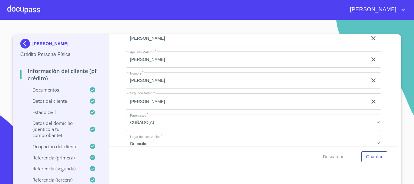
scroll to position [2879, 0]
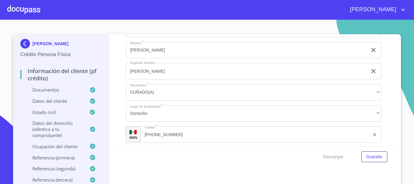
type input "45645"
click at [122, 125] on div "Información del cliente (PF crédito) Documentos Documento de identificación.   …" at bounding box center [253, 90] width 289 height 112
click at [328, 157] on span "Descargar" at bounding box center [333, 157] width 21 height 8
click at [334, 157] on span "Descargar" at bounding box center [333, 157] width 21 height 8
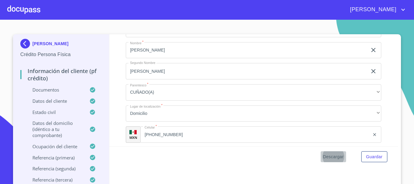
click at [333, 155] on span "Descargar" at bounding box center [333, 157] width 21 height 8
